Goal: Task Accomplishment & Management: Use online tool/utility

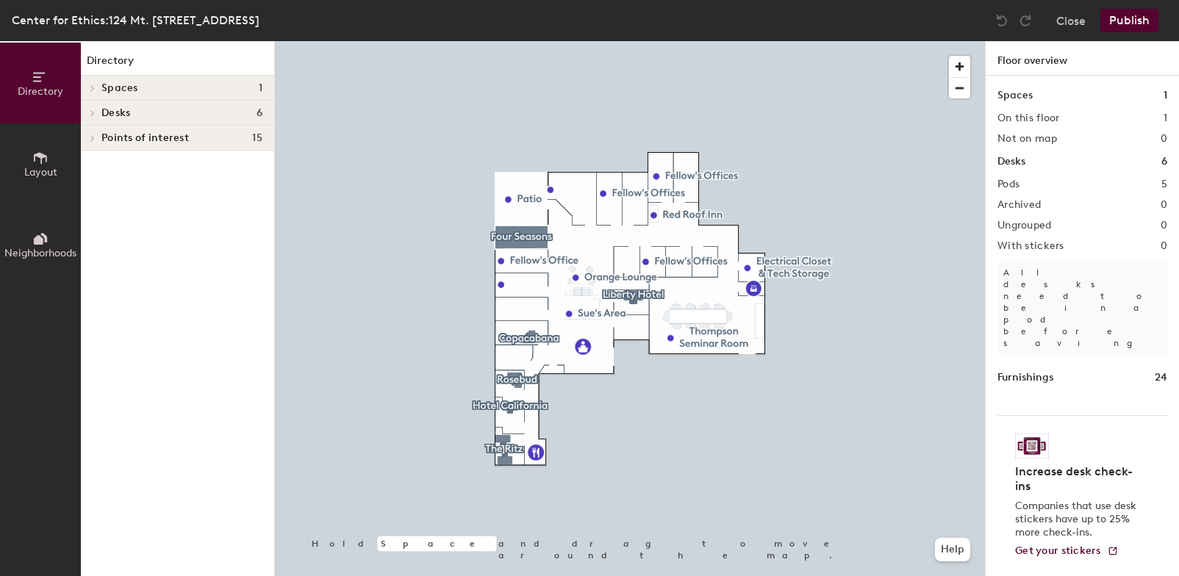
click at [93, 111] on icon at bounding box center [93, 113] width 6 height 7
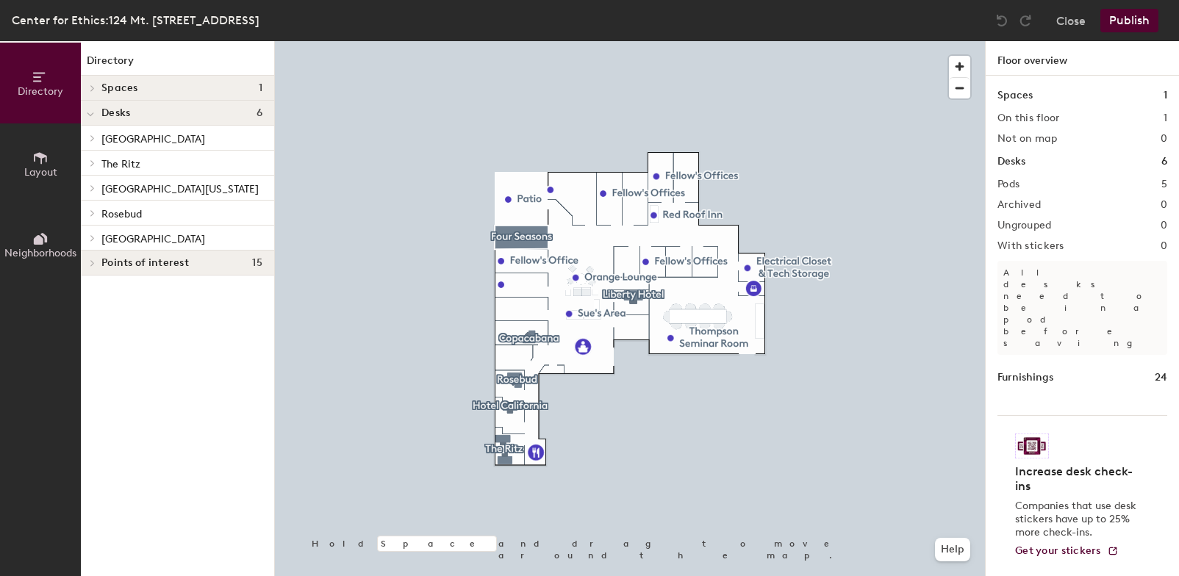
click at [92, 262] on icon at bounding box center [93, 263] width 6 height 7
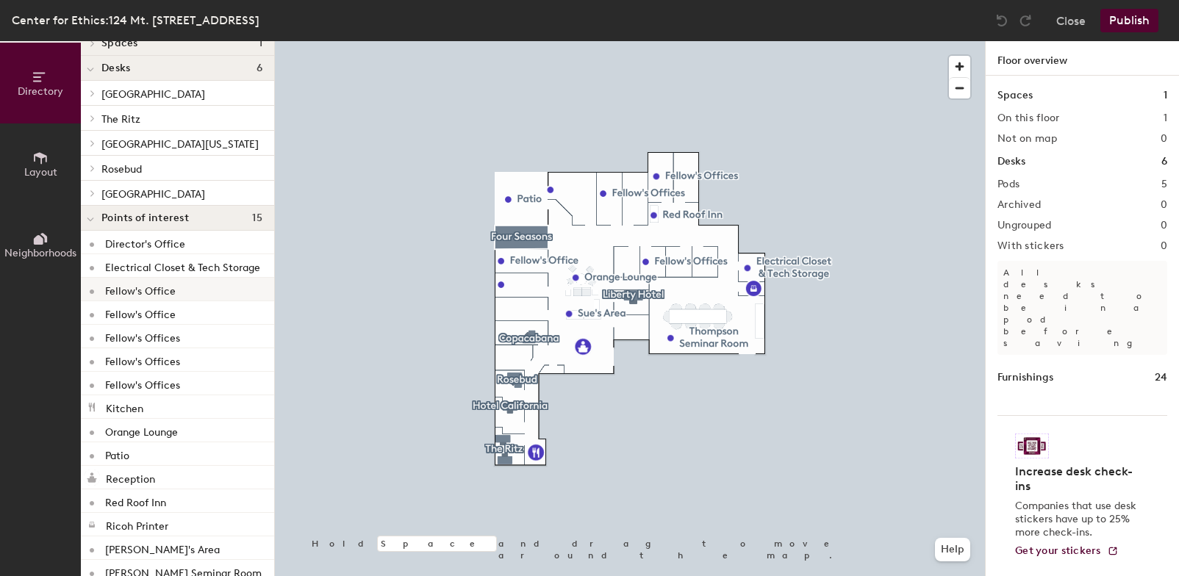
scroll to position [64, 0]
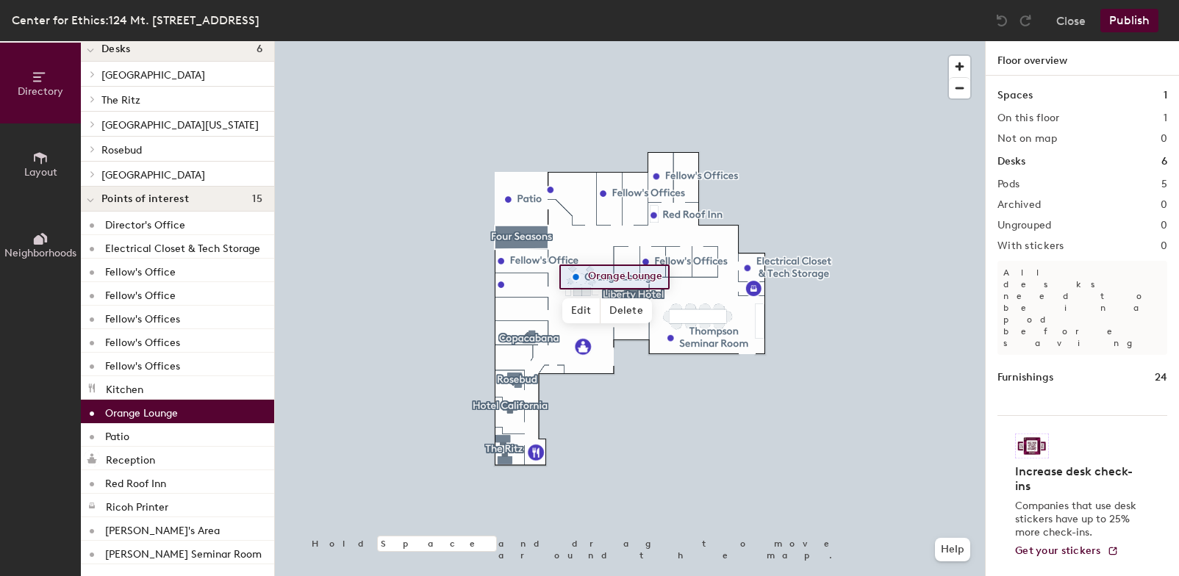
click at [168, 409] on p "Orange Lounge" at bounding box center [141, 411] width 73 height 17
click at [579, 306] on span "Edit" at bounding box center [581, 310] width 38 height 25
click at [626, 275] on input "Orange Lounge" at bounding box center [627, 277] width 86 height 21
drag, startPoint x: 627, startPoint y: 274, endPoint x: 587, endPoint y: 276, distance: 40.5
click at [587, 276] on input "Orange Lounge" at bounding box center [627, 277] width 86 height 21
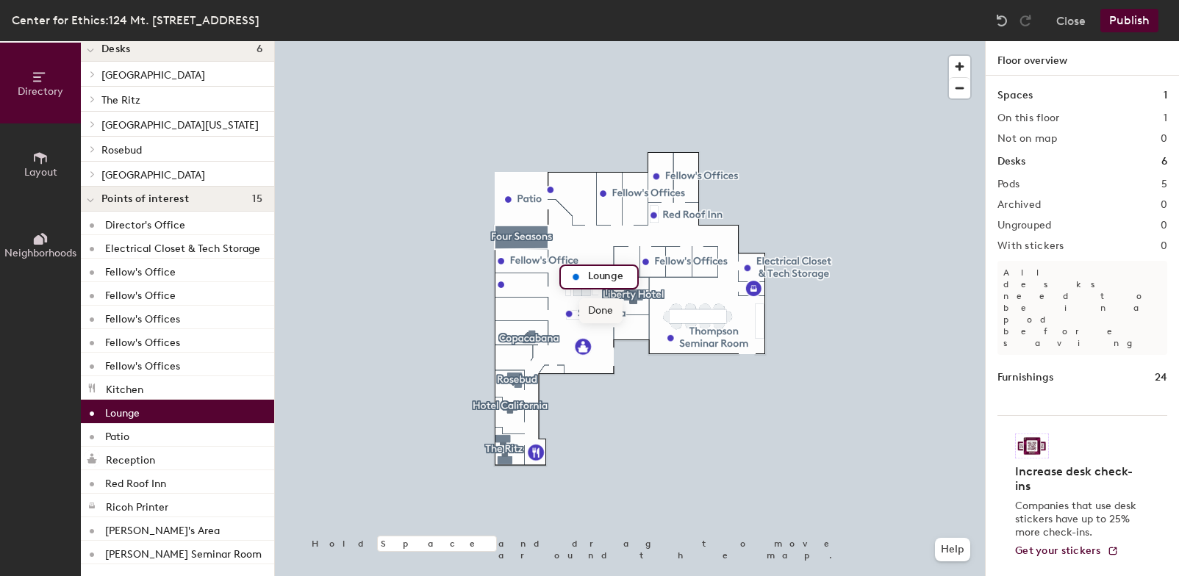
type input "Lounge"
click at [601, 312] on span "Done" at bounding box center [600, 310] width 43 height 25
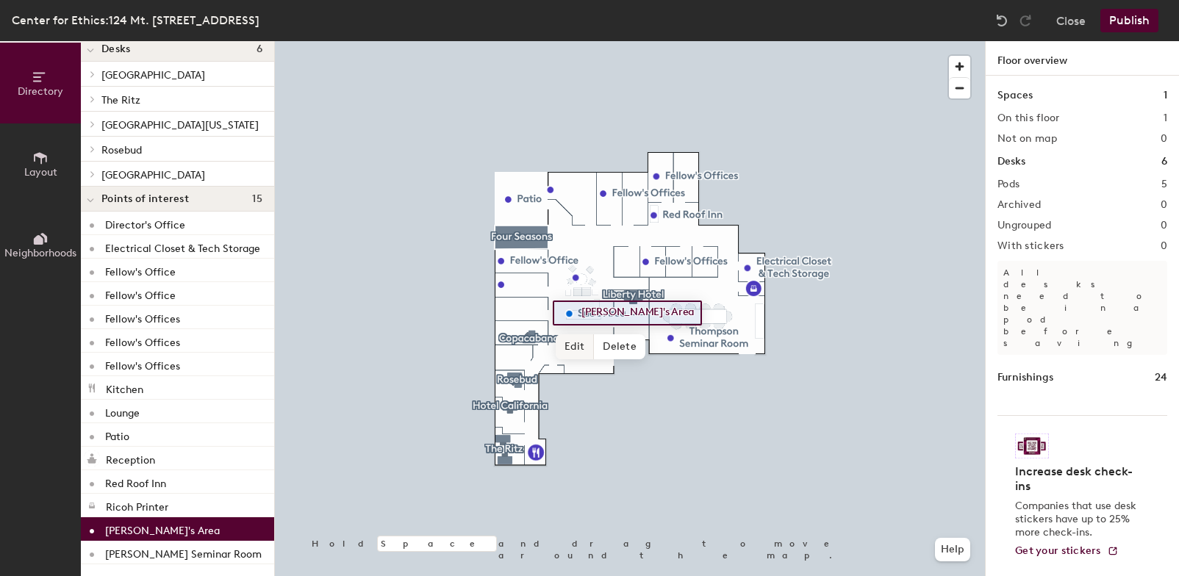
click at [568, 348] on span "Edit" at bounding box center [575, 346] width 38 height 25
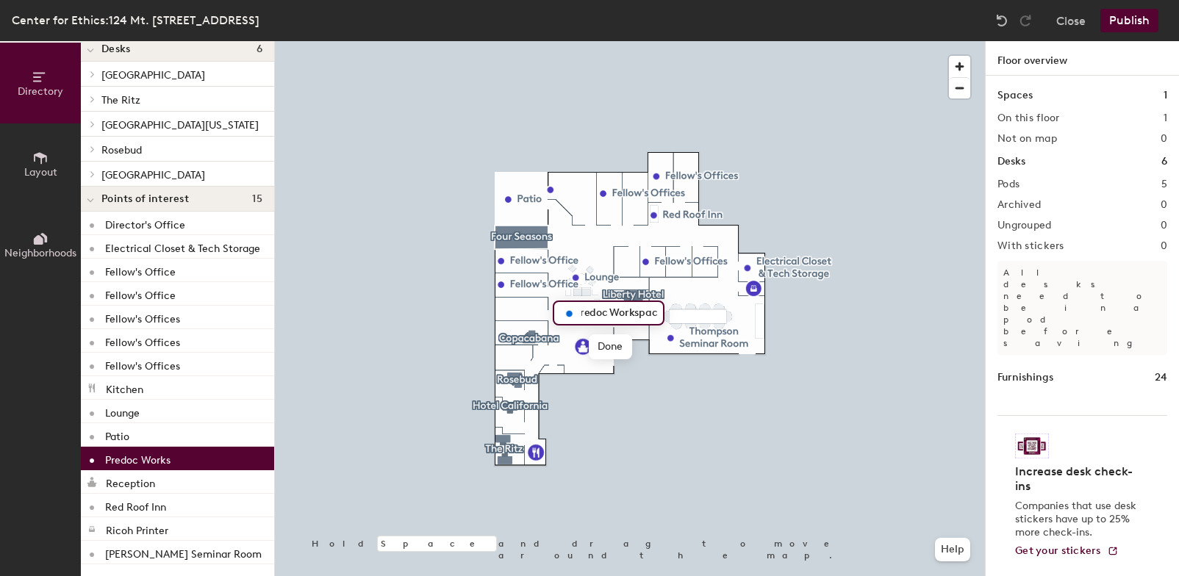
scroll to position [0, 0]
type input "Predoc Workspace"
click at [620, 344] on span "Done" at bounding box center [623, 346] width 43 height 25
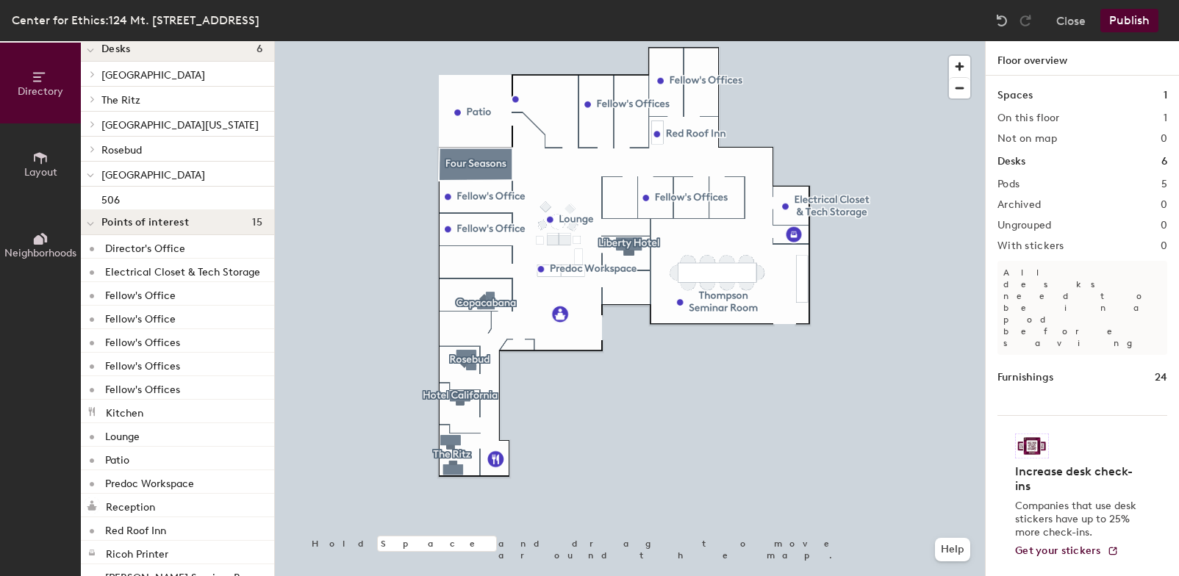
click at [89, 171] on span at bounding box center [90, 175] width 7 height 12
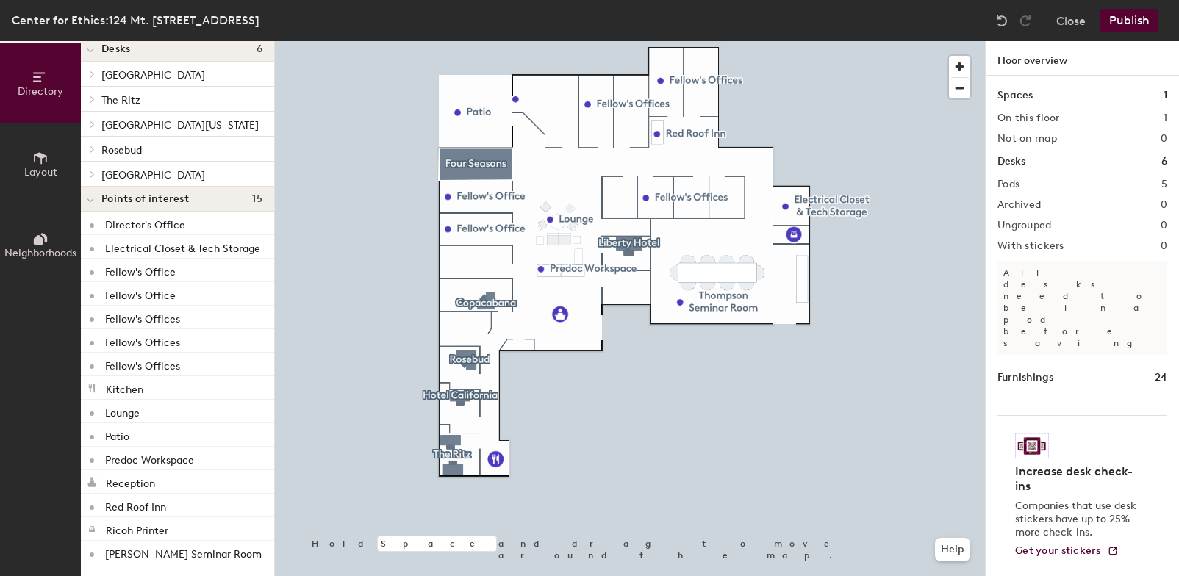
click at [129, 146] on span "Rosebud" at bounding box center [121, 150] width 40 height 12
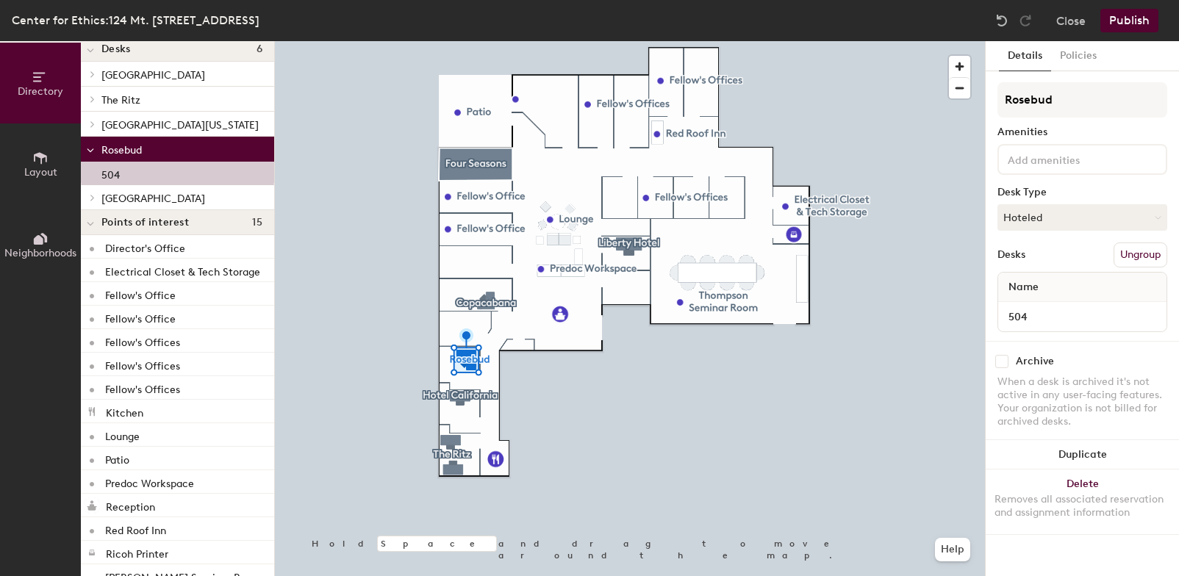
click at [141, 193] on span "[GEOGRAPHIC_DATA]" at bounding box center [153, 199] width 104 height 12
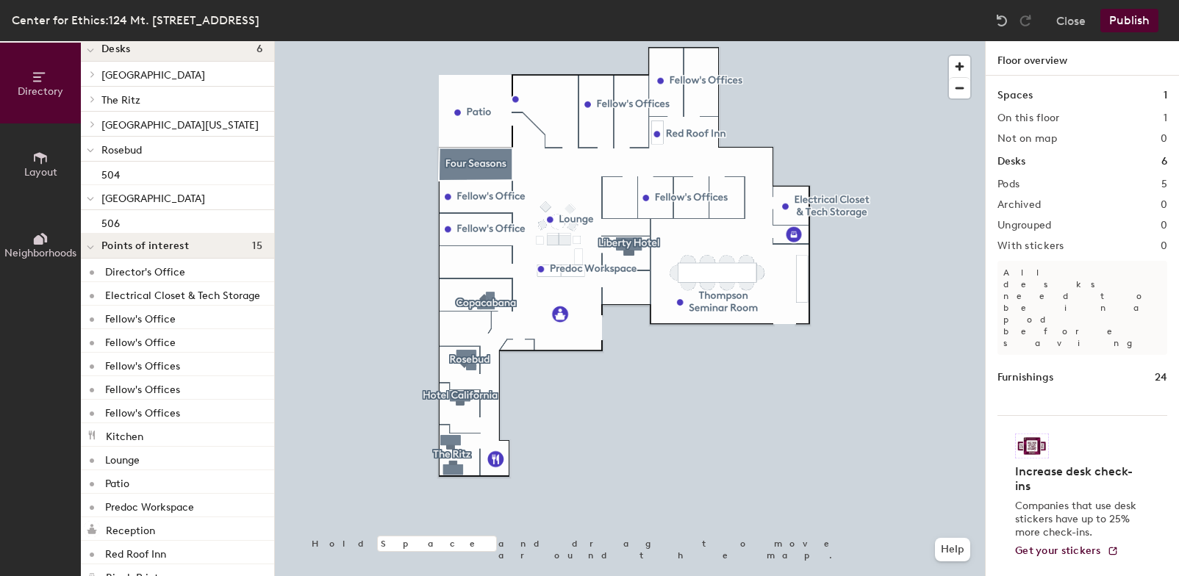
click at [1035, 159] on div "Desks 6" at bounding box center [1083, 162] width 170 height 16
click at [1009, 162] on h1 "Desks" at bounding box center [1012, 162] width 28 height 16
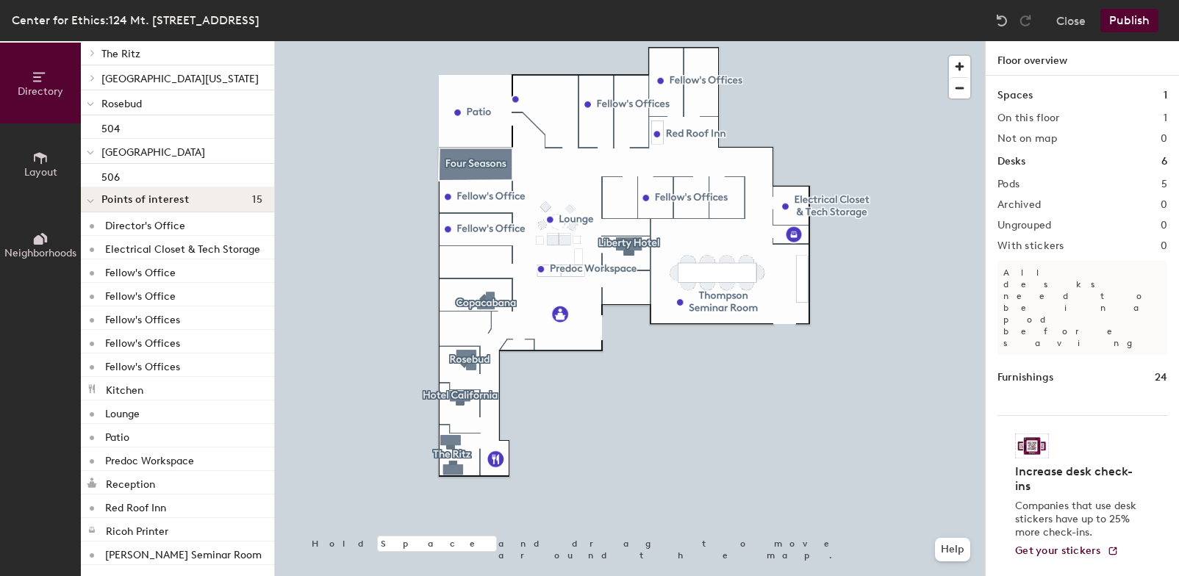
scroll to position [111, 0]
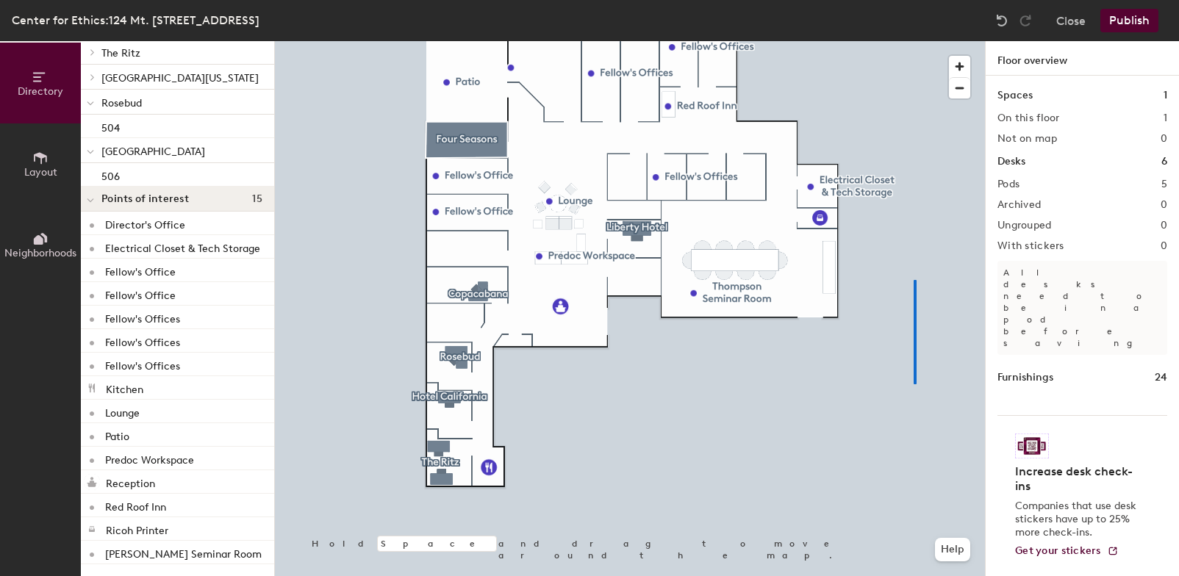
click at [916, 41] on div at bounding box center [630, 41] width 710 height 0
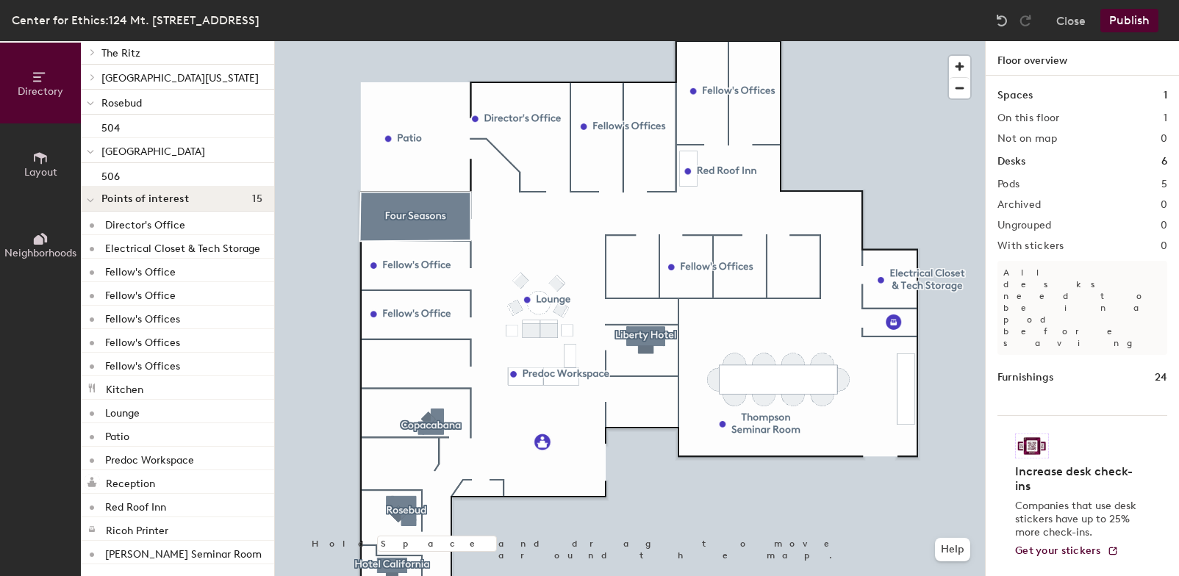
click at [1138, 18] on button "Publish" at bounding box center [1130, 21] width 58 height 24
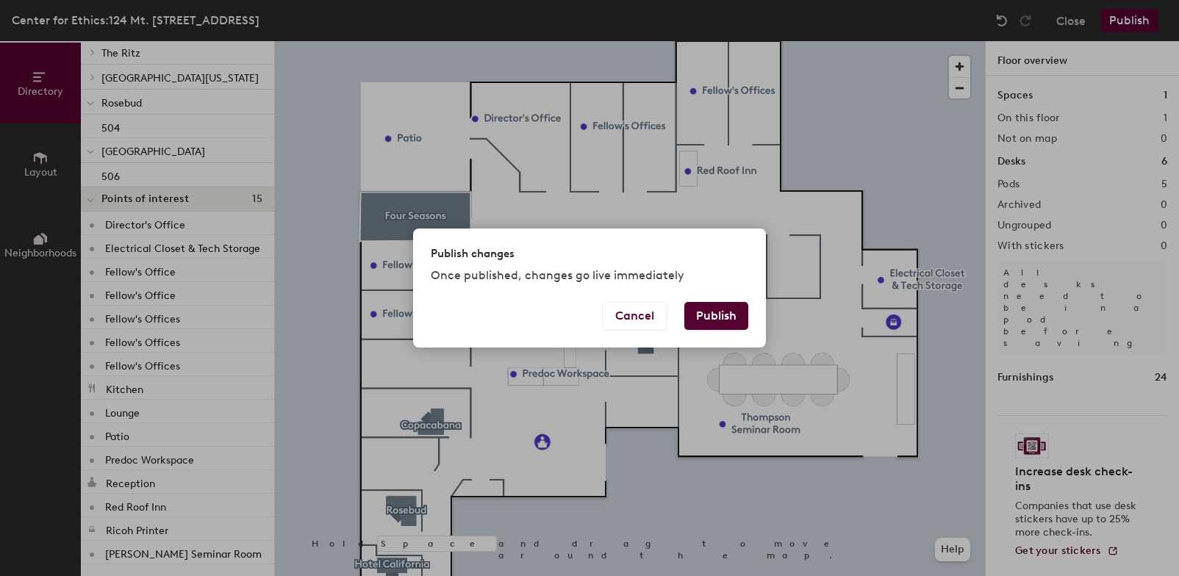
click at [715, 309] on button "Publish" at bounding box center [716, 316] width 64 height 28
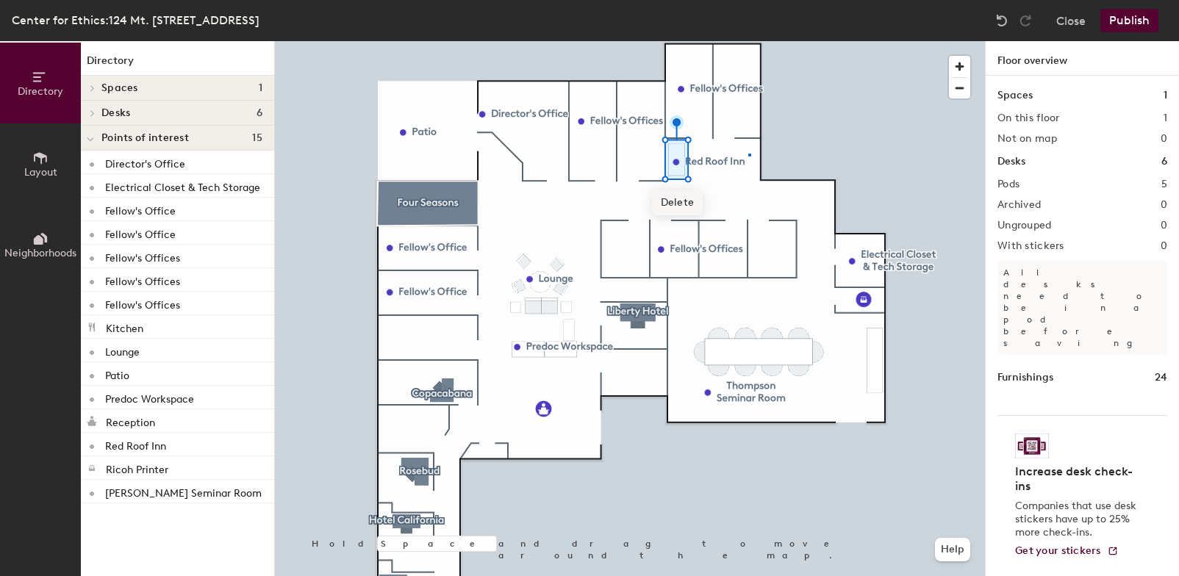
click at [748, 41] on div at bounding box center [630, 41] width 710 height 0
click at [812, 41] on div at bounding box center [630, 41] width 710 height 0
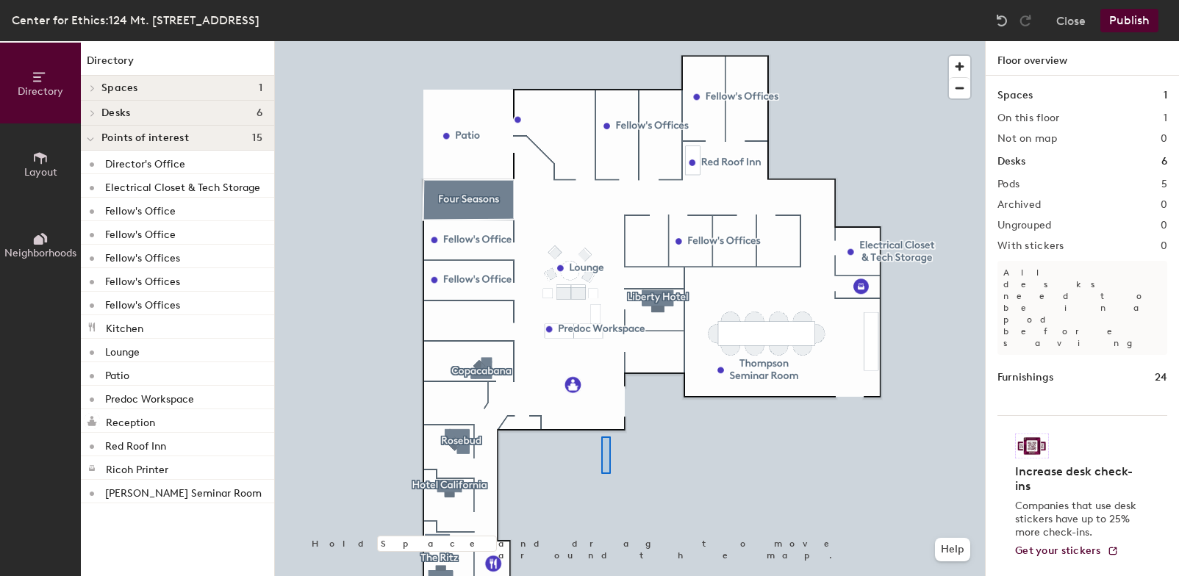
click at [601, 41] on div at bounding box center [630, 41] width 710 height 0
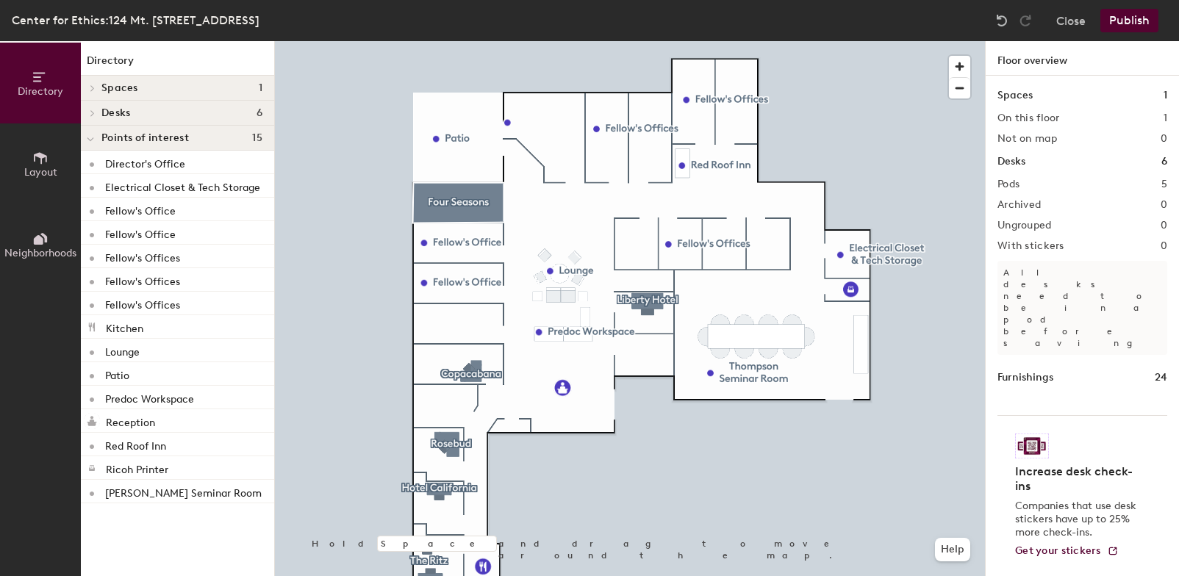
click at [193, 112] on h4 "Desks 6" at bounding box center [181, 113] width 161 height 12
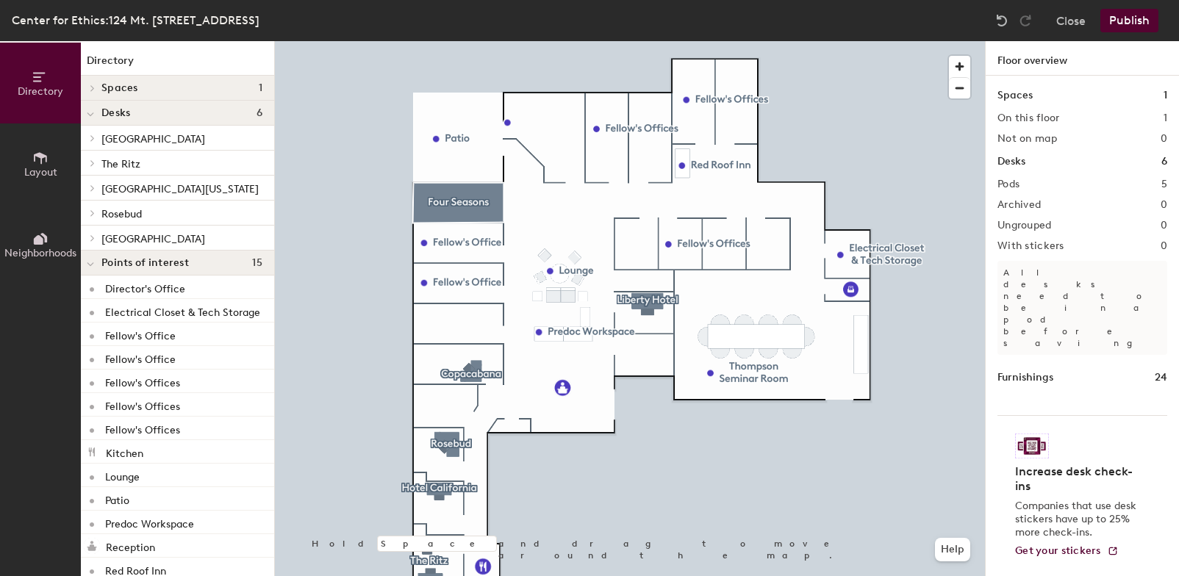
click at [325, 41] on div at bounding box center [630, 41] width 710 height 0
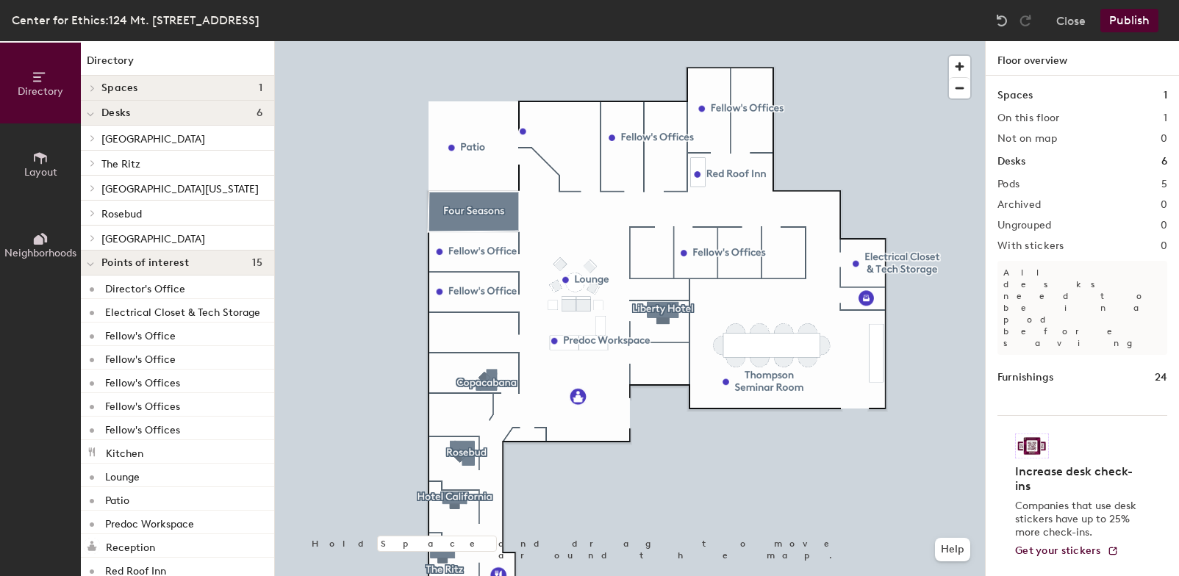
click at [1004, 160] on h1 "Desks" at bounding box center [1012, 162] width 28 height 16
click at [901, 41] on div at bounding box center [630, 41] width 710 height 0
click at [40, 163] on icon at bounding box center [40, 158] width 16 height 16
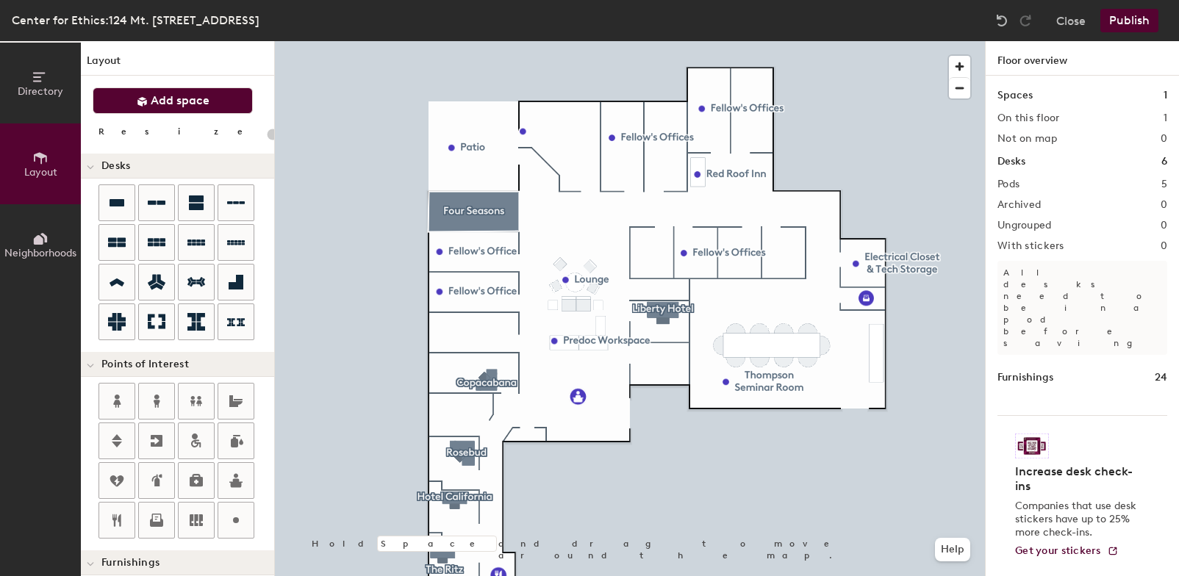
click at [163, 100] on span "Add space" at bounding box center [180, 100] width 59 height 15
click at [119, 203] on icon at bounding box center [117, 202] width 15 height 7
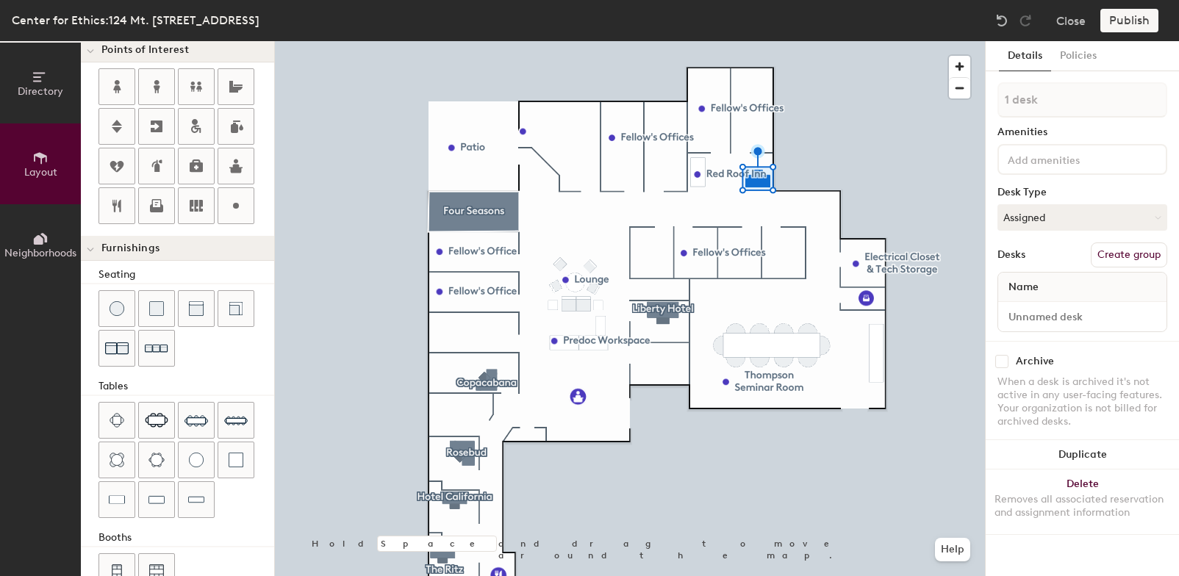
scroll to position [352, 0]
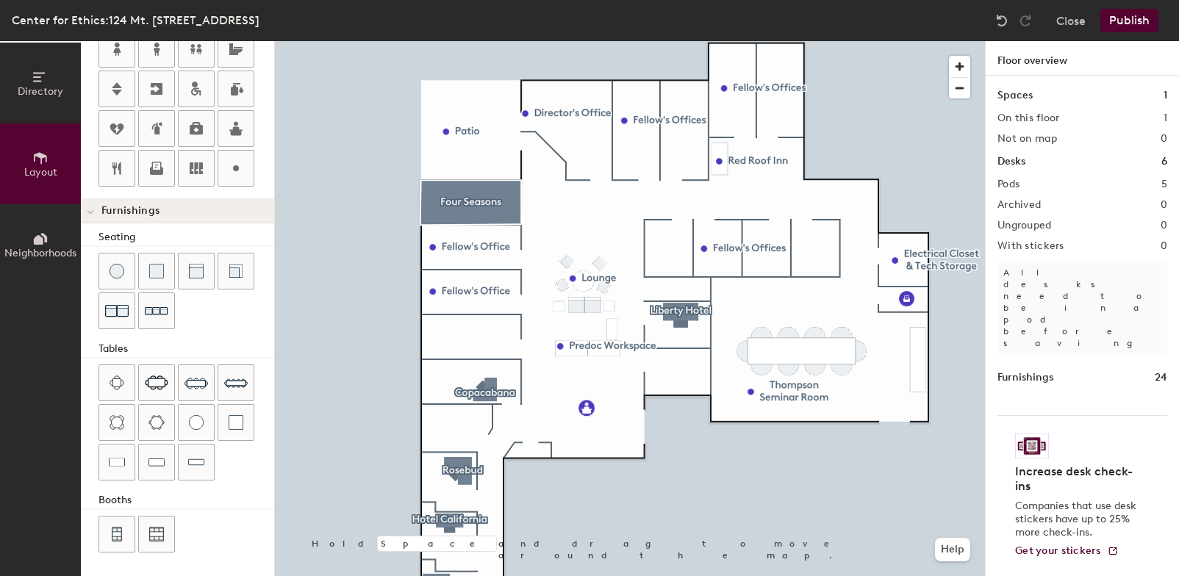
type input "20"
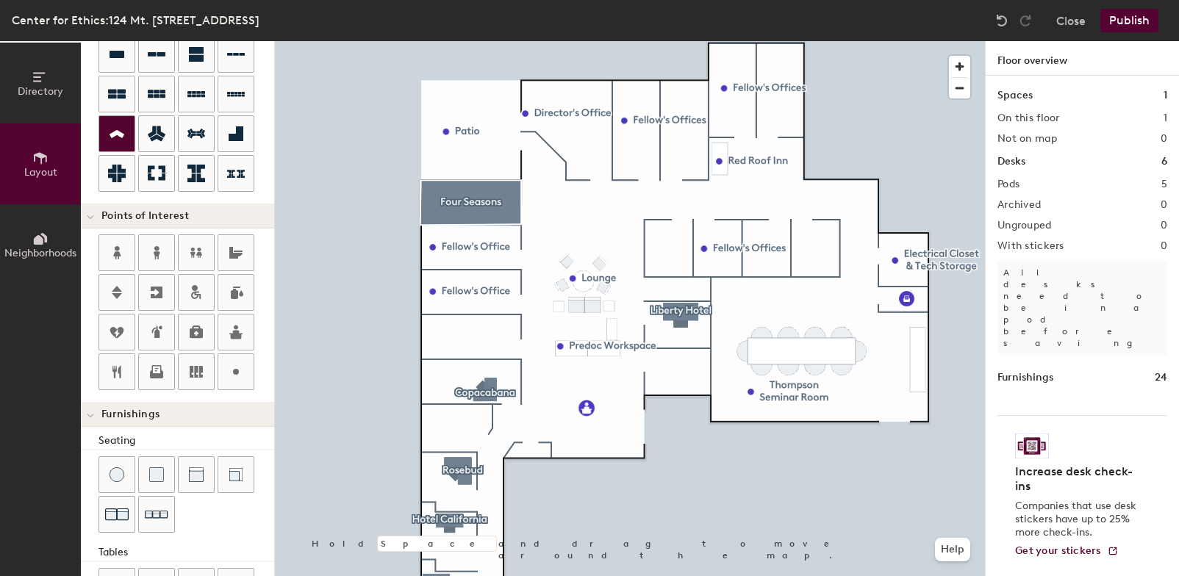
scroll to position [0, 0]
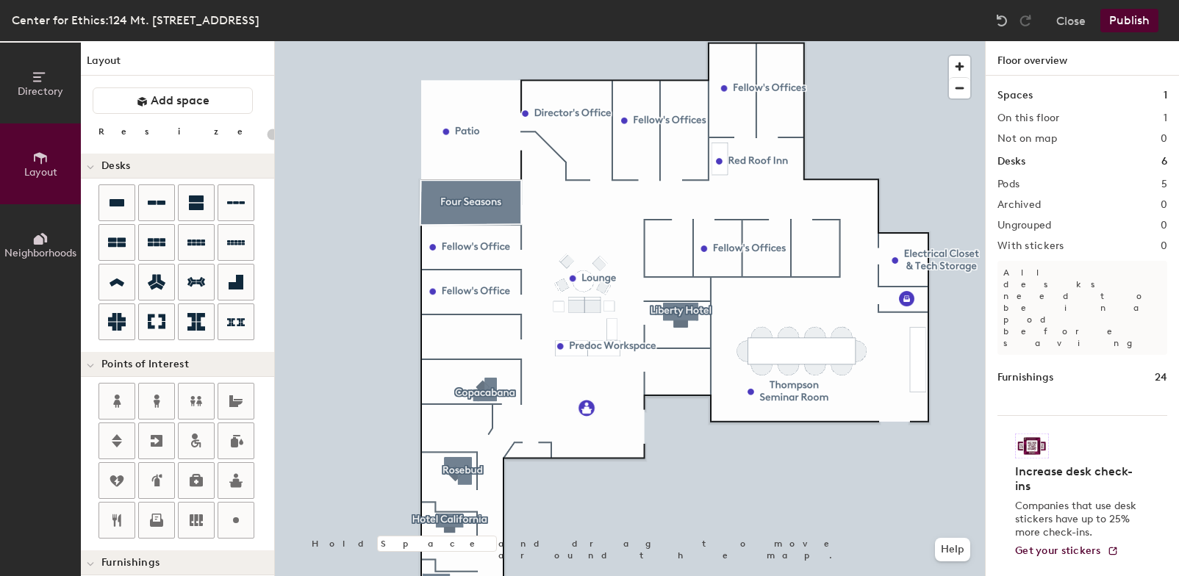
click at [35, 81] on icon at bounding box center [39, 77] width 12 height 10
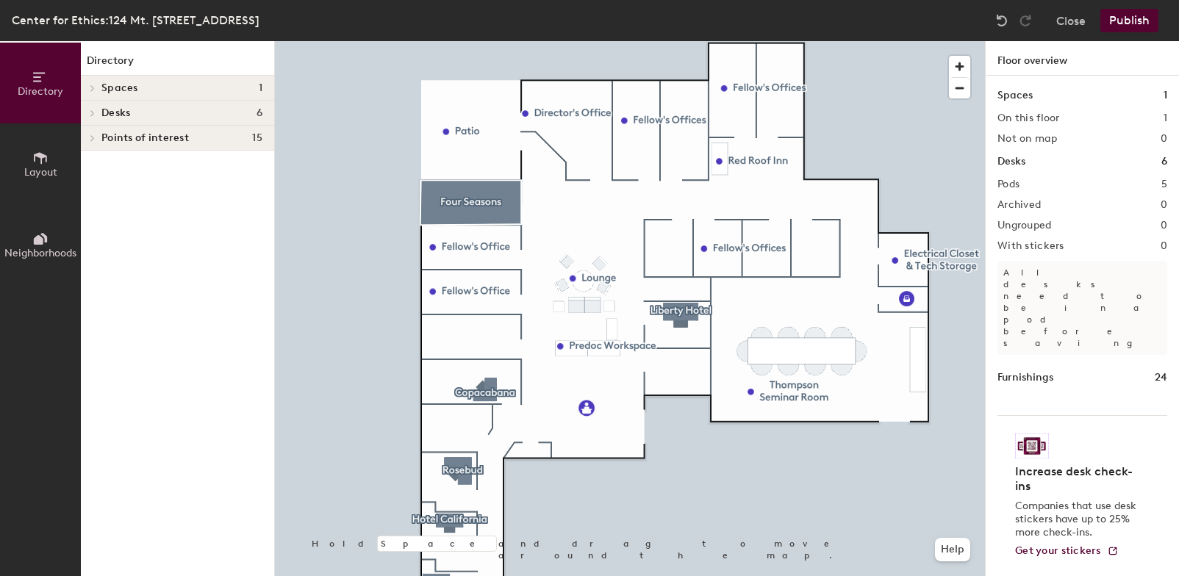
click at [133, 114] on h4 "Desks 6" at bounding box center [181, 113] width 161 height 12
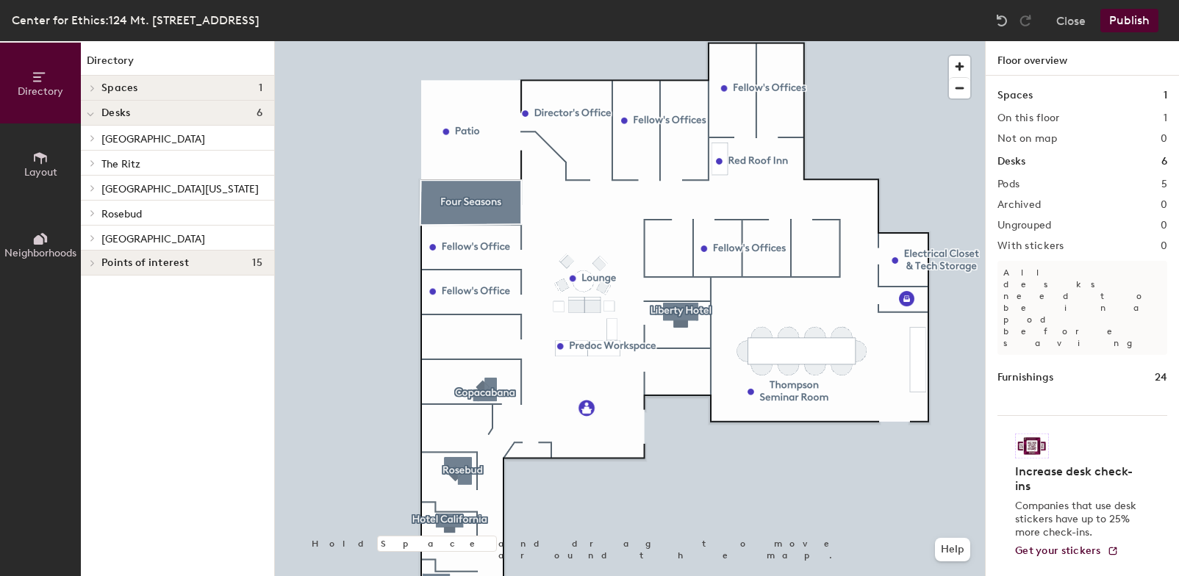
click at [354, 41] on div at bounding box center [630, 41] width 710 height 0
click at [1131, 21] on button "Publish" at bounding box center [1130, 21] width 58 height 24
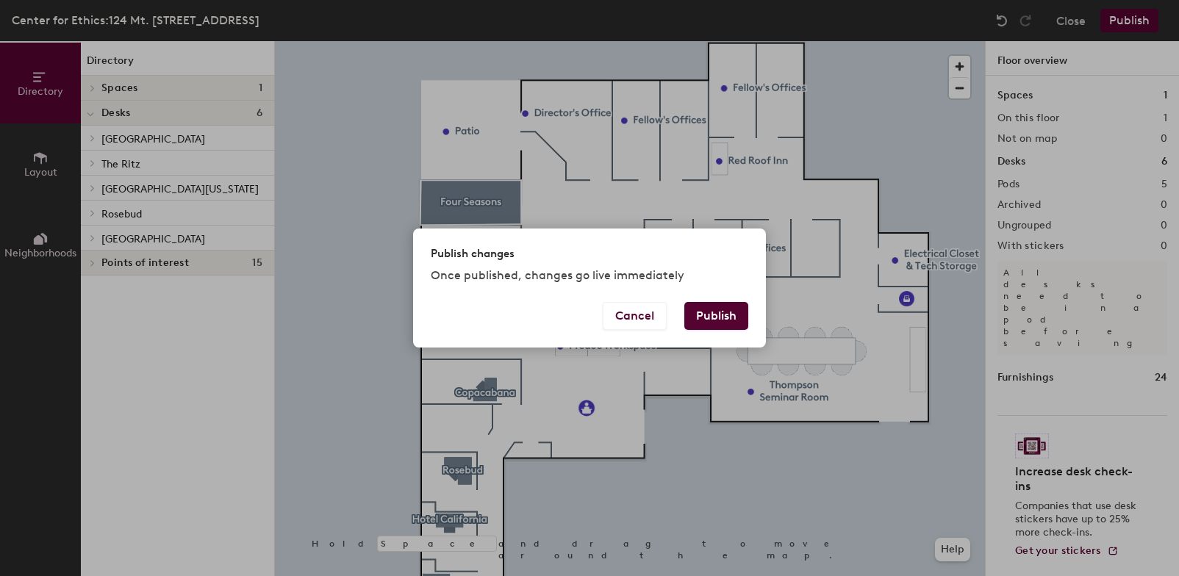
click at [706, 313] on button "Publish" at bounding box center [716, 316] width 64 height 28
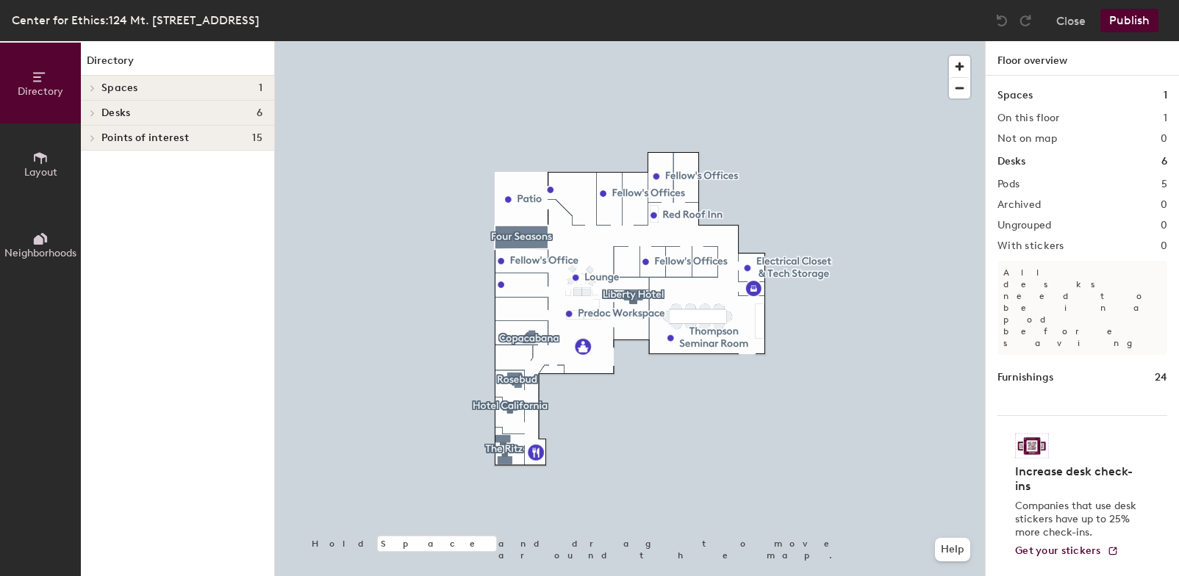
click at [101, 108] on div "Desks 6" at bounding box center [177, 113] width 193 height 25
